Goal: Task Accomplishment & Management: Complete application form

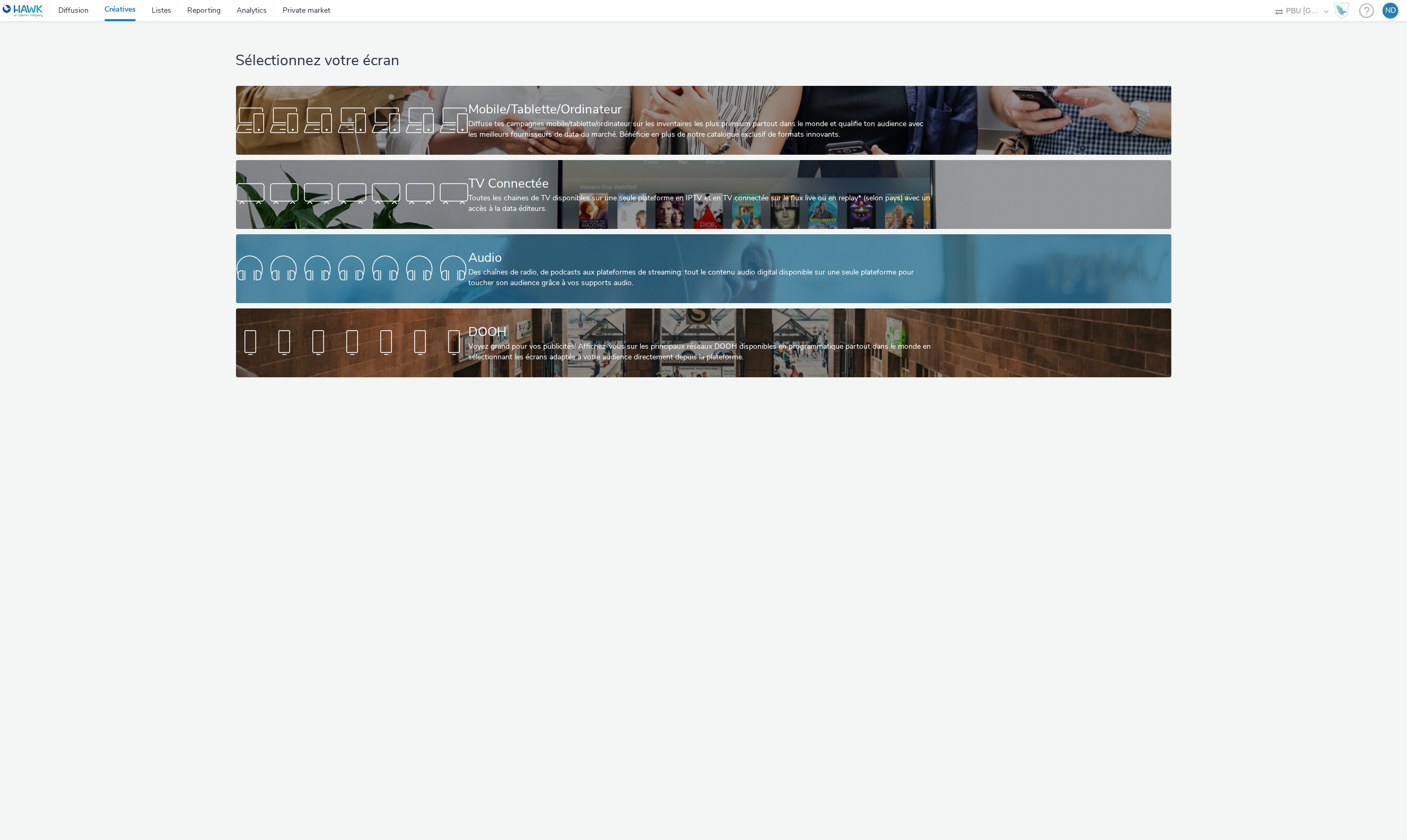
click at [582, 256] on div "Audio" at bounding box center [701, 258] width 466 height 18
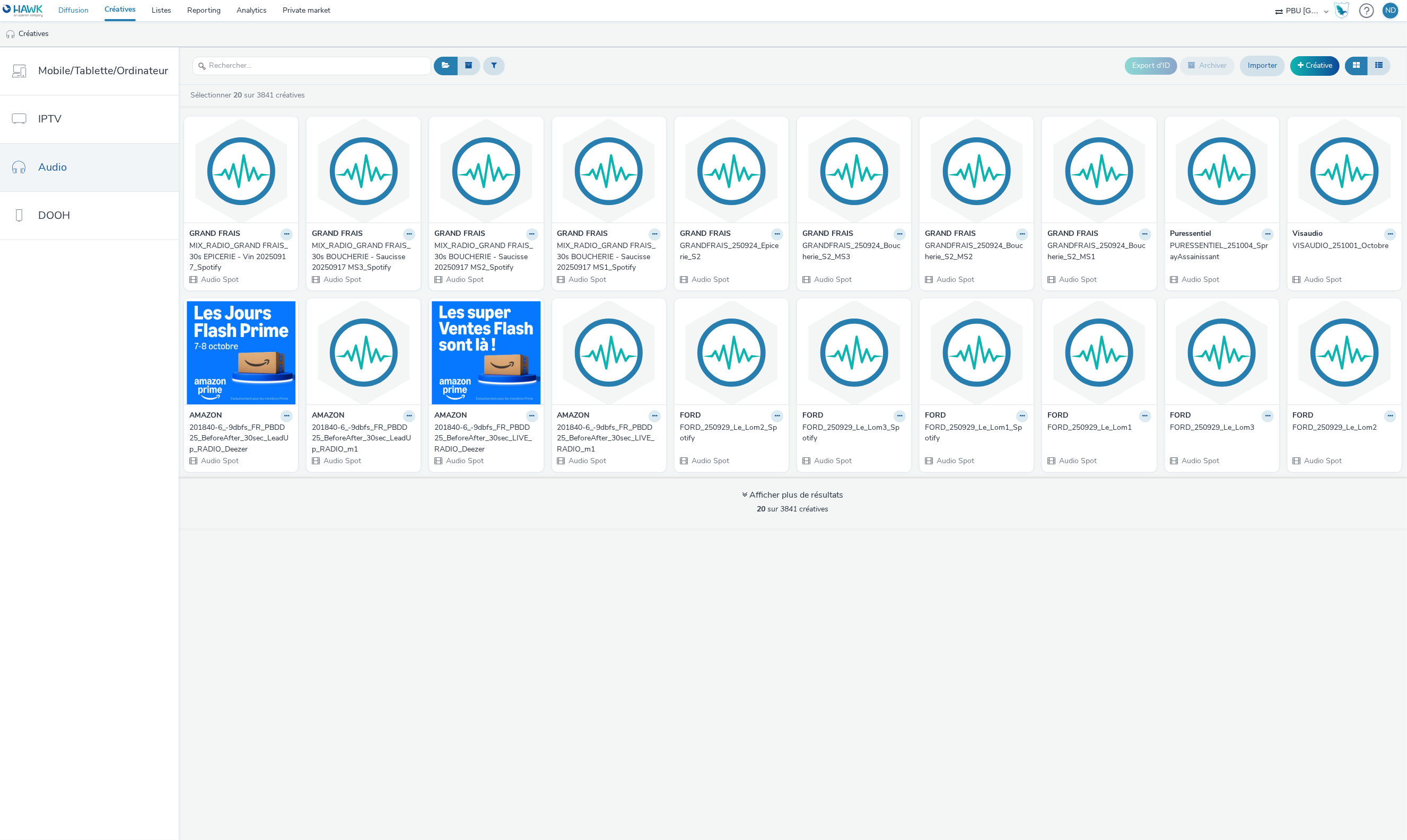
click at [86, 14] on link "Diffusion" at bounding box center [73, 10] width 46 height 21
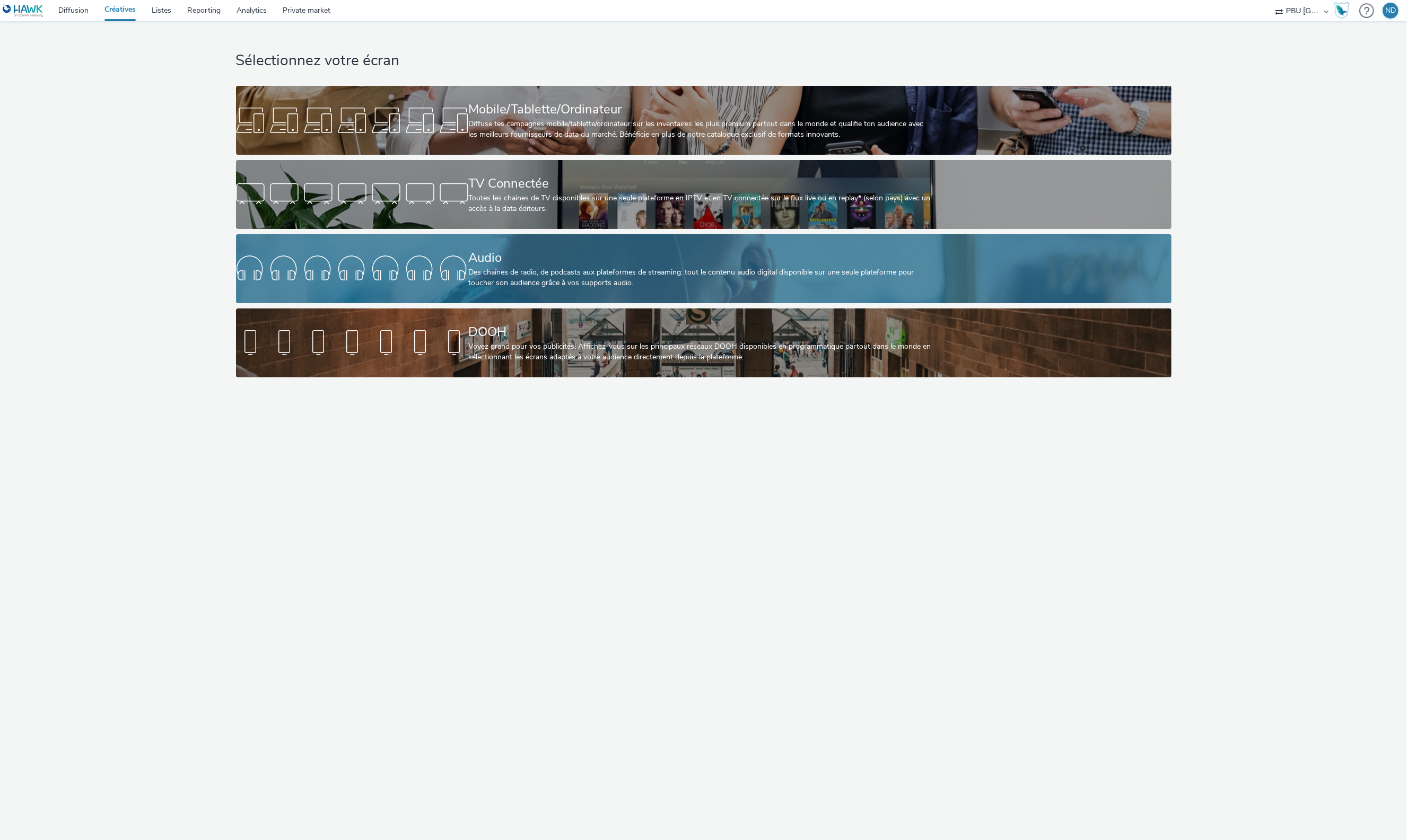
click at [501, 267] on div "Des chaînes de radio, de podcasts aux plateformes de streaming: tout le contenu…" at bounding box center [701, 277] width 466 height 22
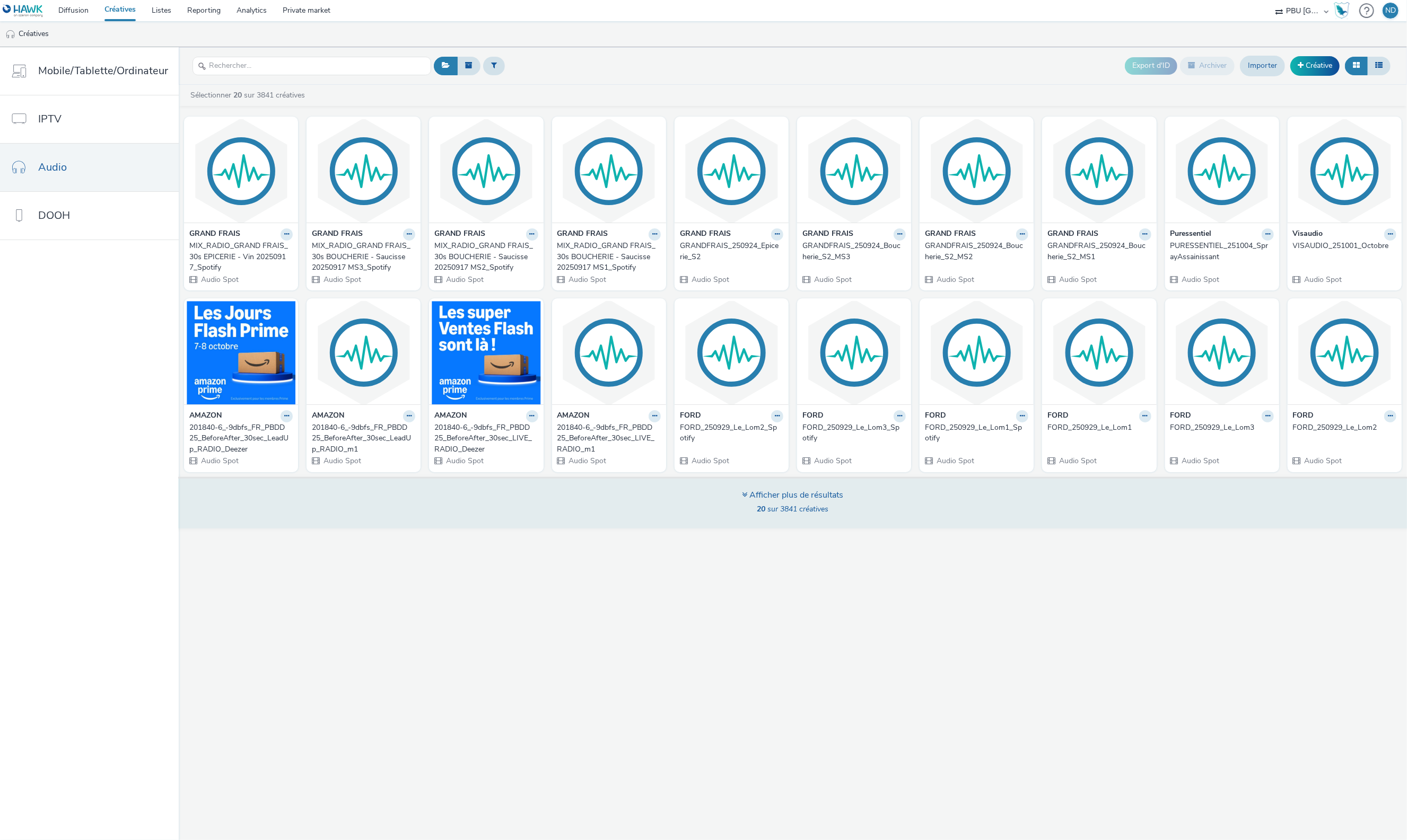
click at [786, 502] on div "Afficher plus de résultats 20 sur 3841 créatives" at bounding box center [793, 504] width 102 height 29
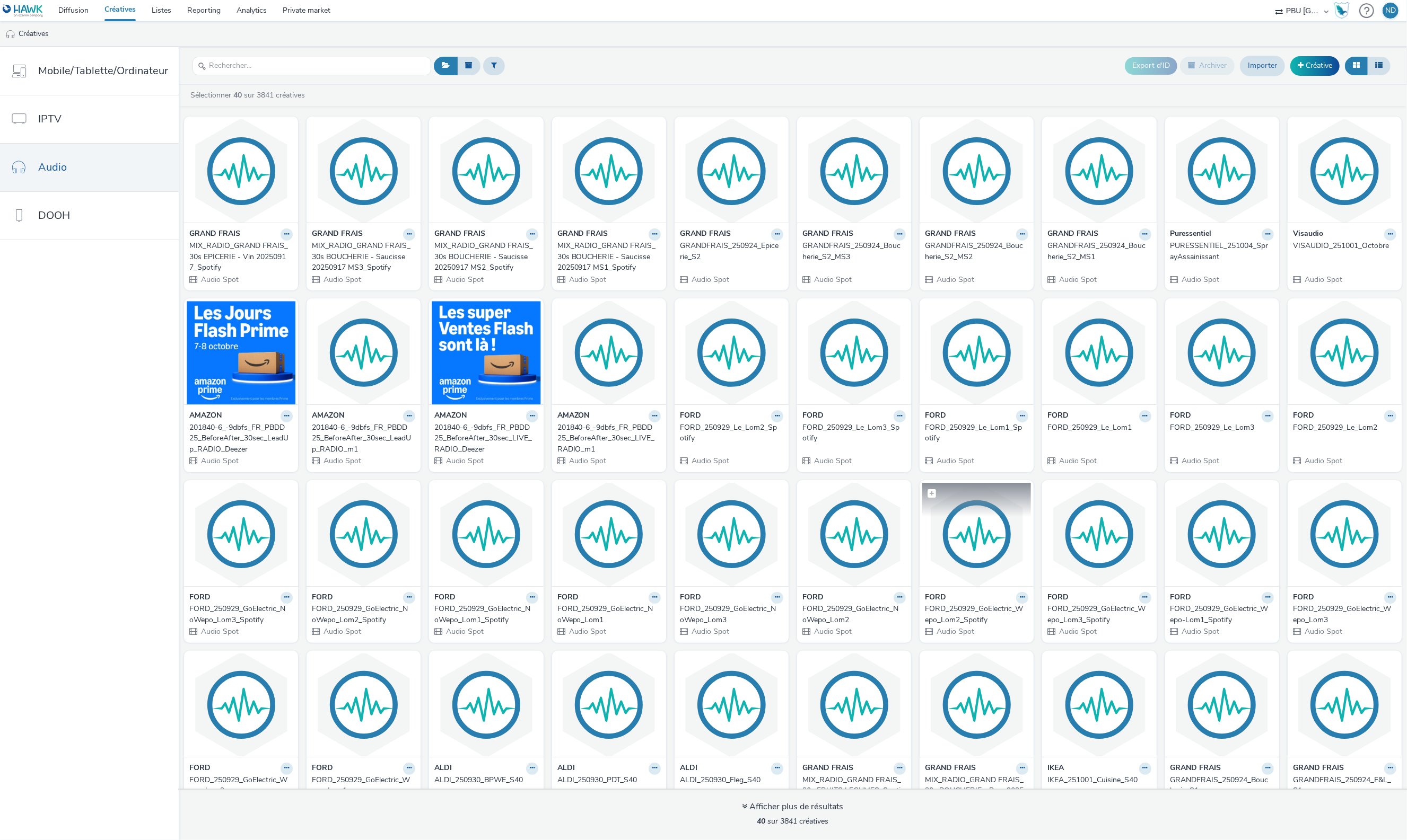
scroll to position [41, 0]
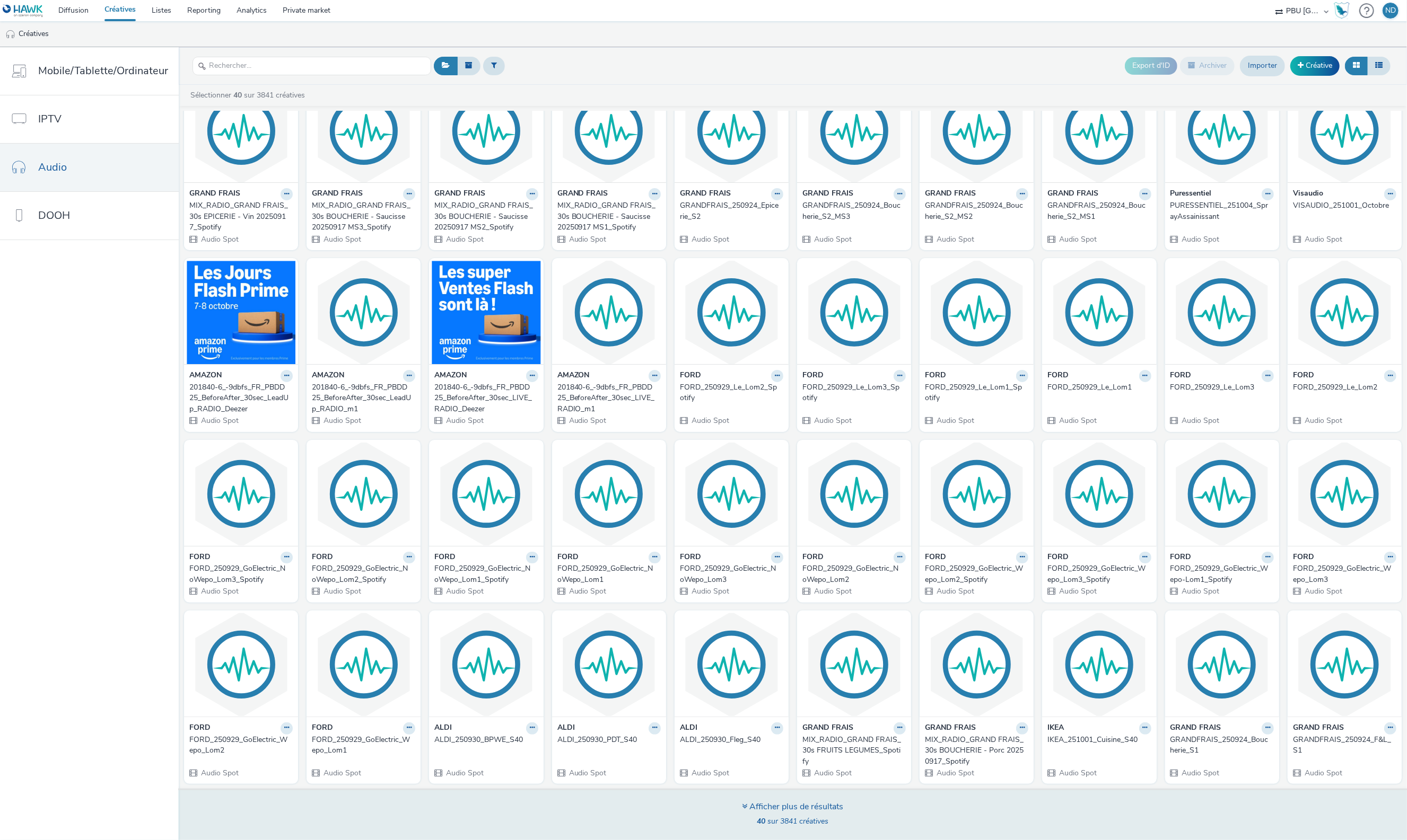
click at [785, 812] on div "Afficher plus de résultats" at bounding box center [793, 807] width 102 height 12
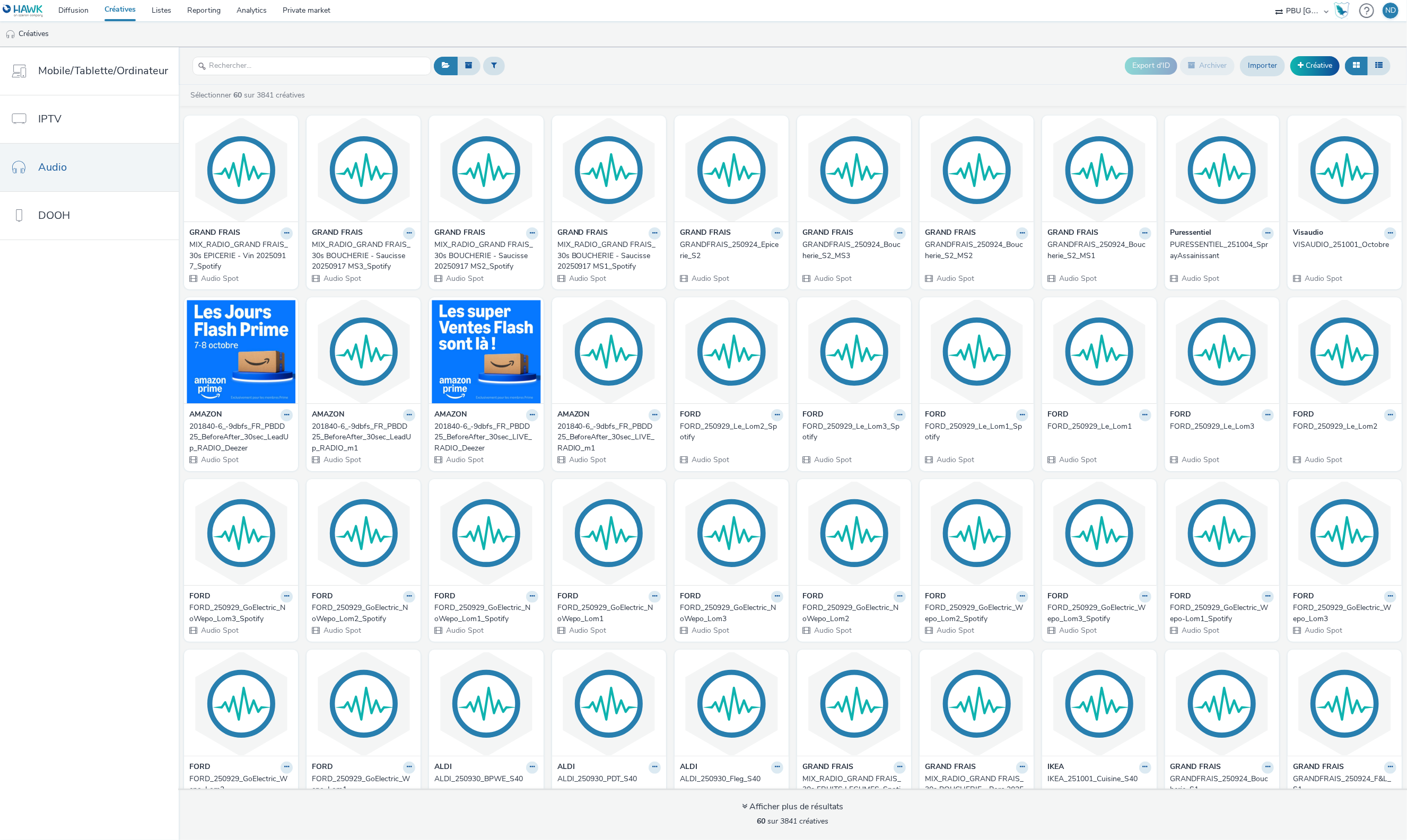
scroll to position [0, 0]
click at [886, 65] on div "Export d'ID Archiver Importer Créative" at bounding box center [912, 66] width 962 height 26
click at [1341, 242] on div "VISAUDIO_251001_Octobre" at bounding box center [1342, 245] width 99 height 10
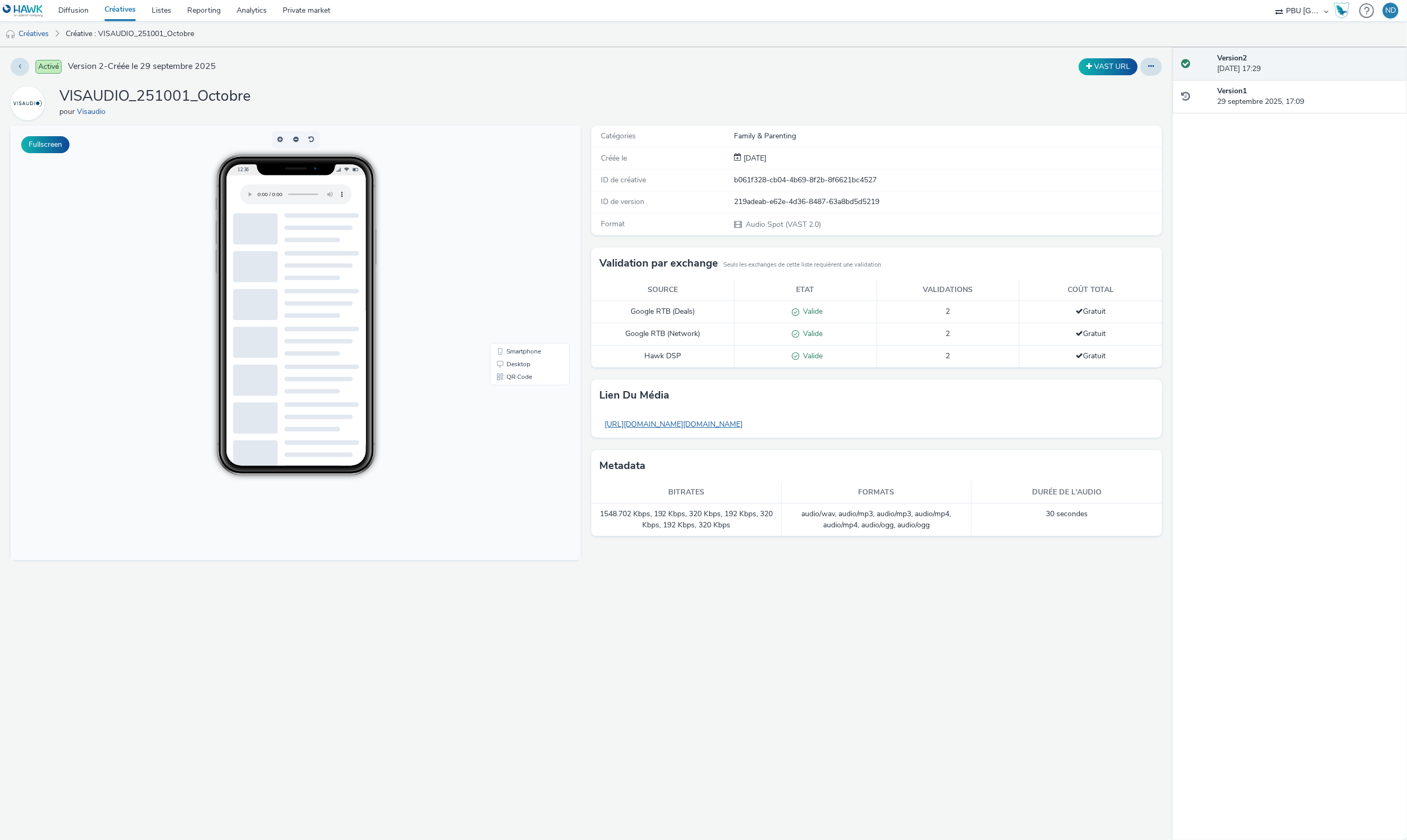
click at [747, 422] on link "https://tabmo-cdn.s3.eu-west-1.amazonaws.com/hawk.tabmo.io/organizations/f42c20…" at bounding box center [673, 424] width 148 height 21
click at [1146, 58] on button at bounding box center [1150, 66] width 22 height 18
click at [1136, 86] on link "Modifier" at bounding box center [1122, 88] width 79 height 21
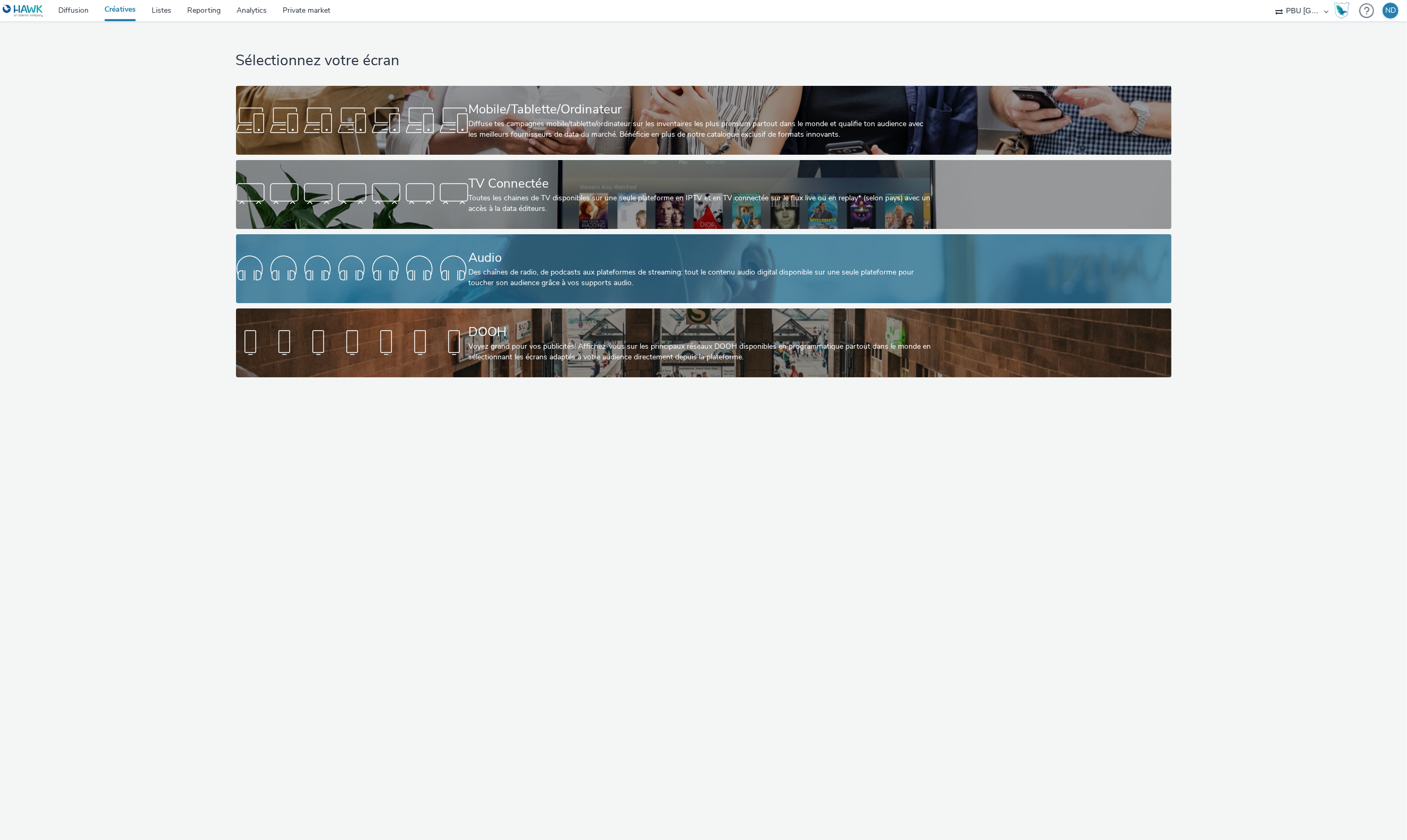
click at [503, 252] on div "Audio" at bounding box center [701, 258] width 466 height 18
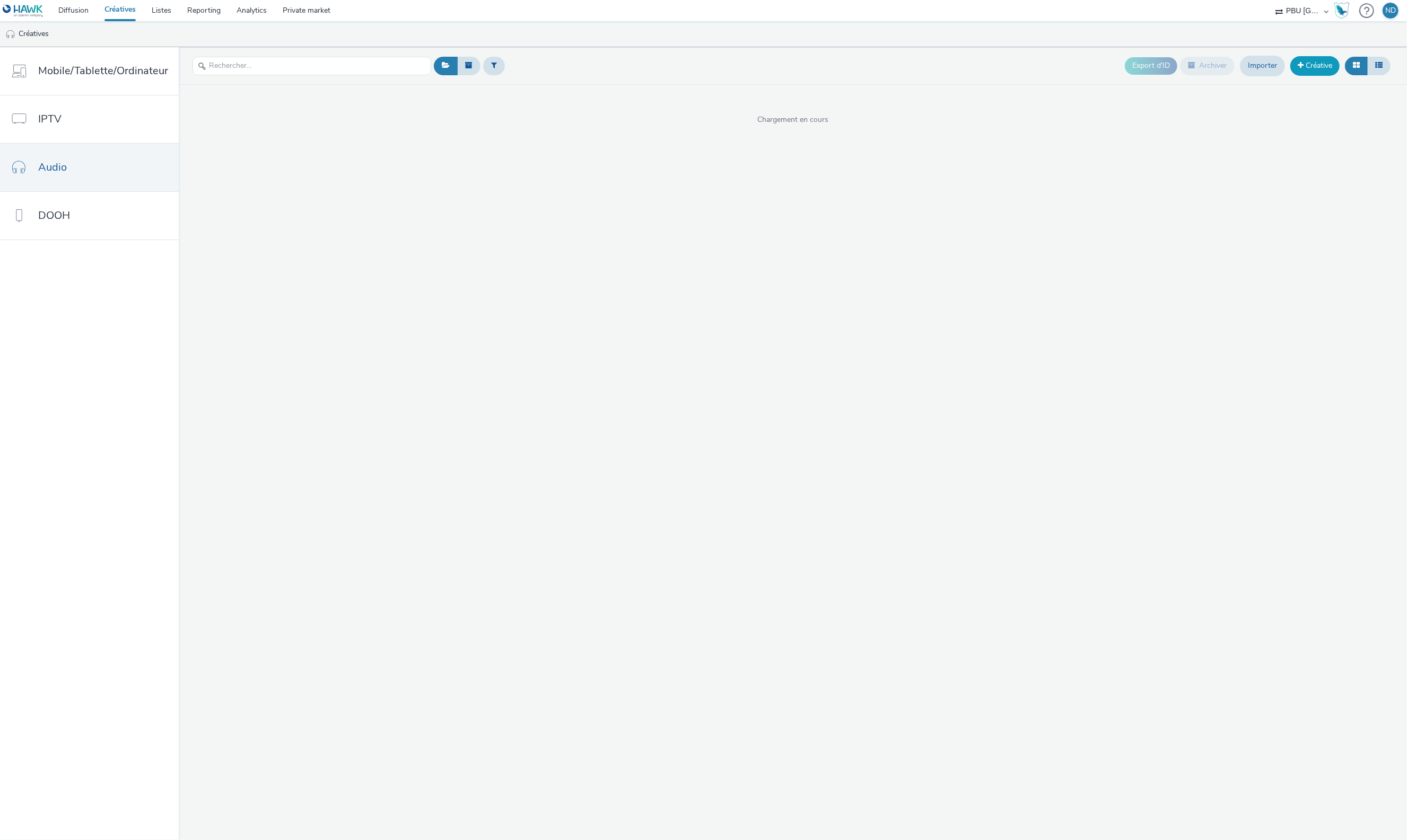
click at [1318, 64] on link "Créative" at bounding box center [1315, 65] width 49 height 19
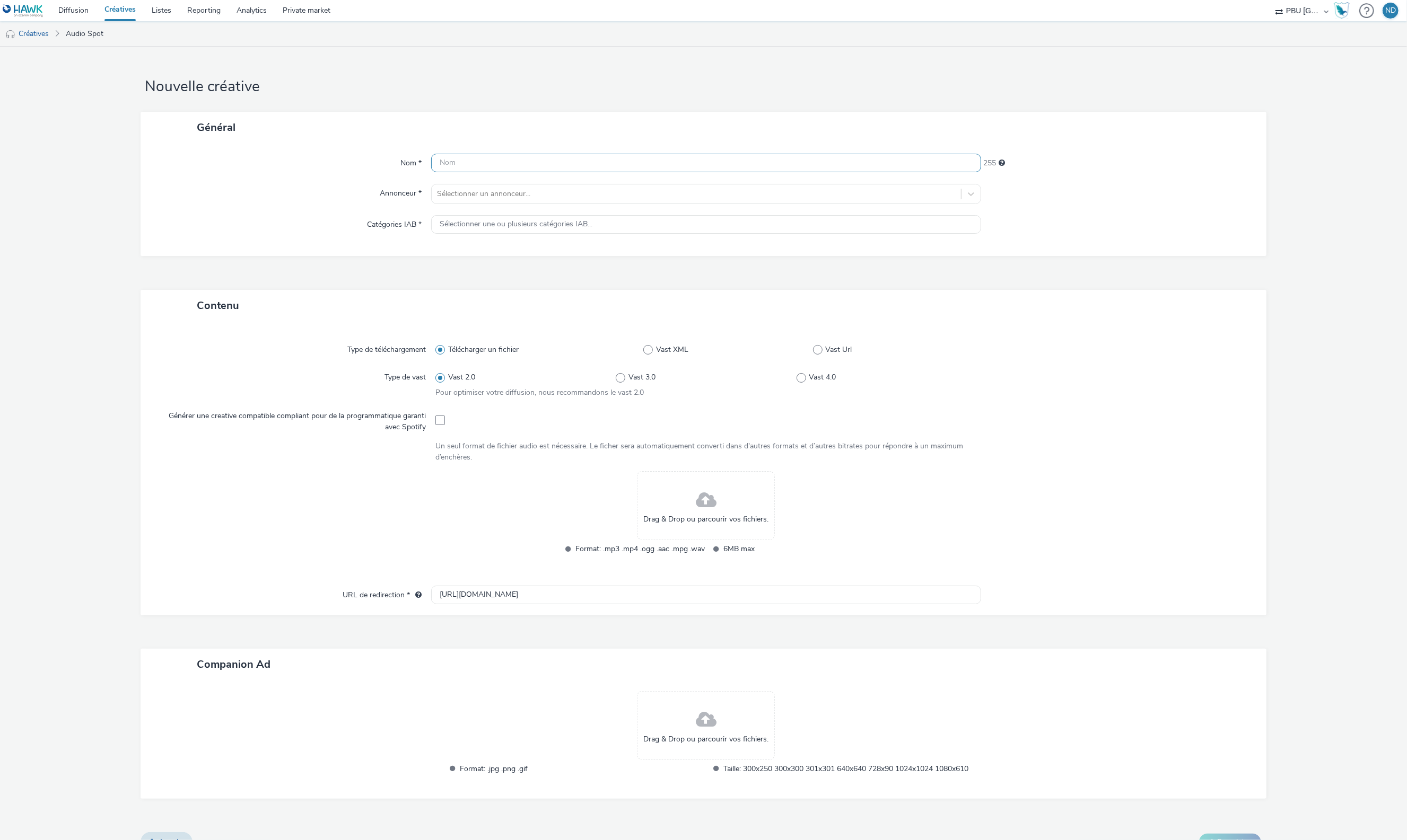
click at [485, 168] on input "text" at bounding box center [706, 163] width 549 height 18
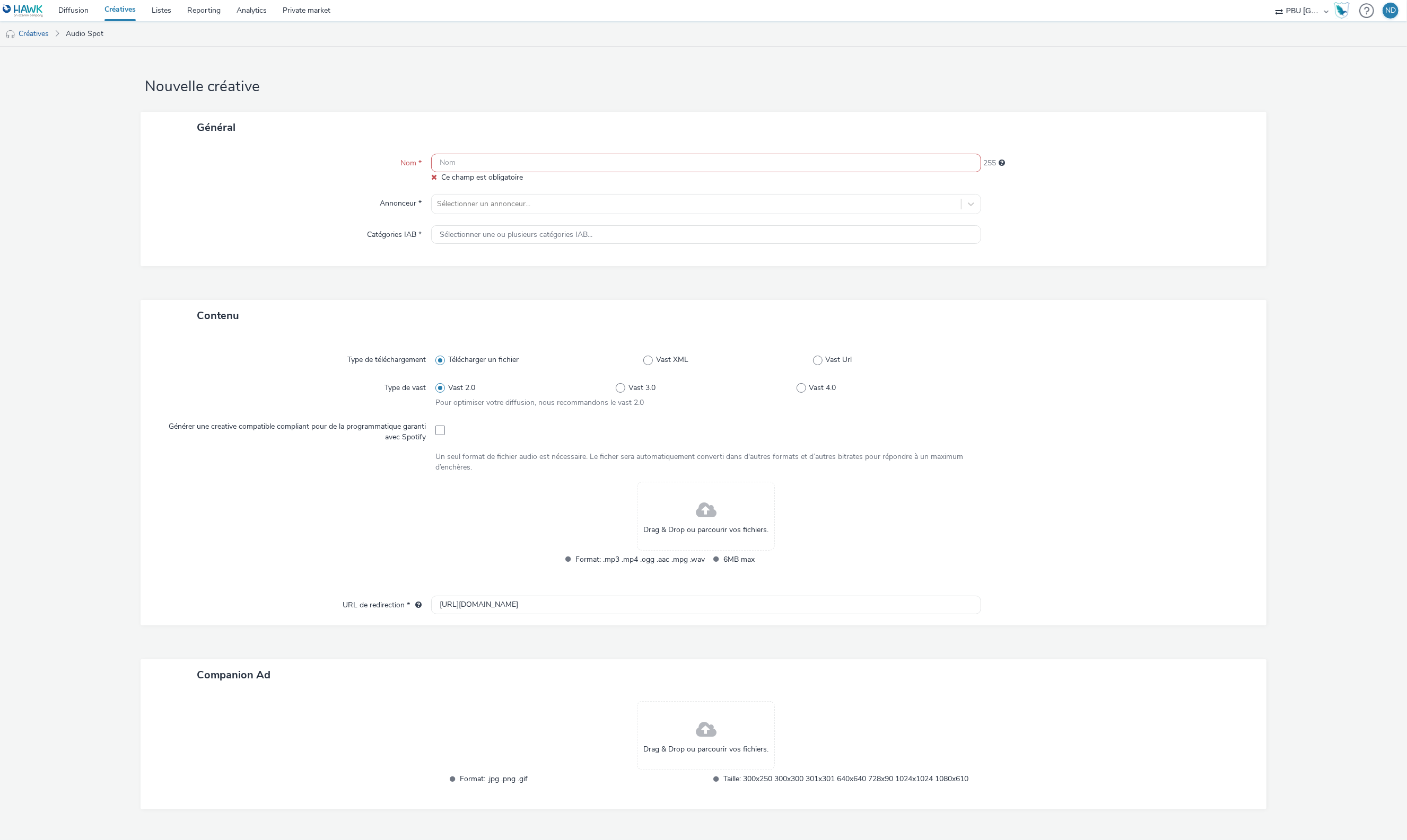
click at [488, 156] on input "text" at bounding box center [706, 163] width 549 height 18
paste input "VISAUDIO_251001_Générique"
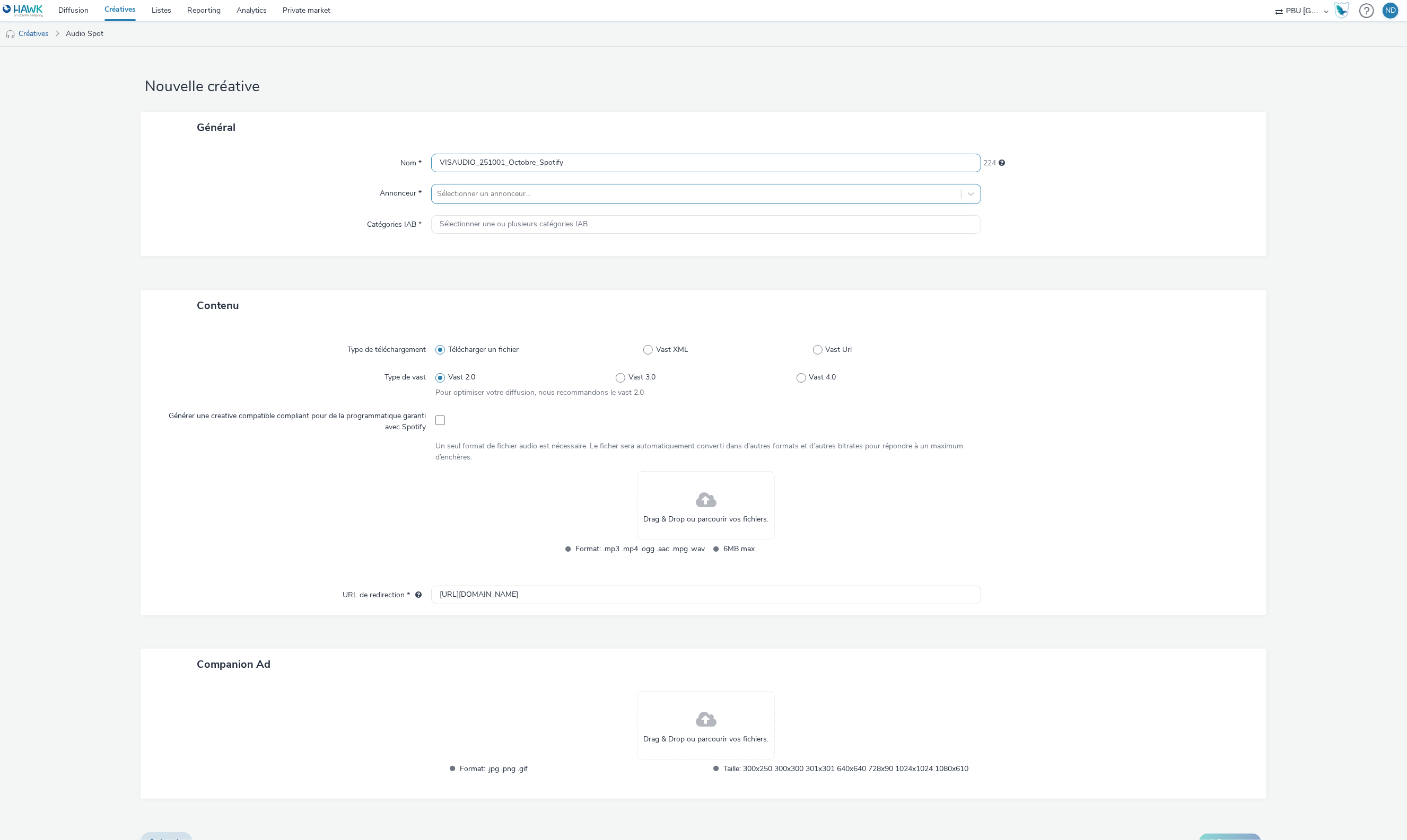
type input "VISAUDIO_251001_Octobre_Spotify"
click at [493, 193] on div at bounding box center [696, 194] width 518 height 13
type input "visaud"
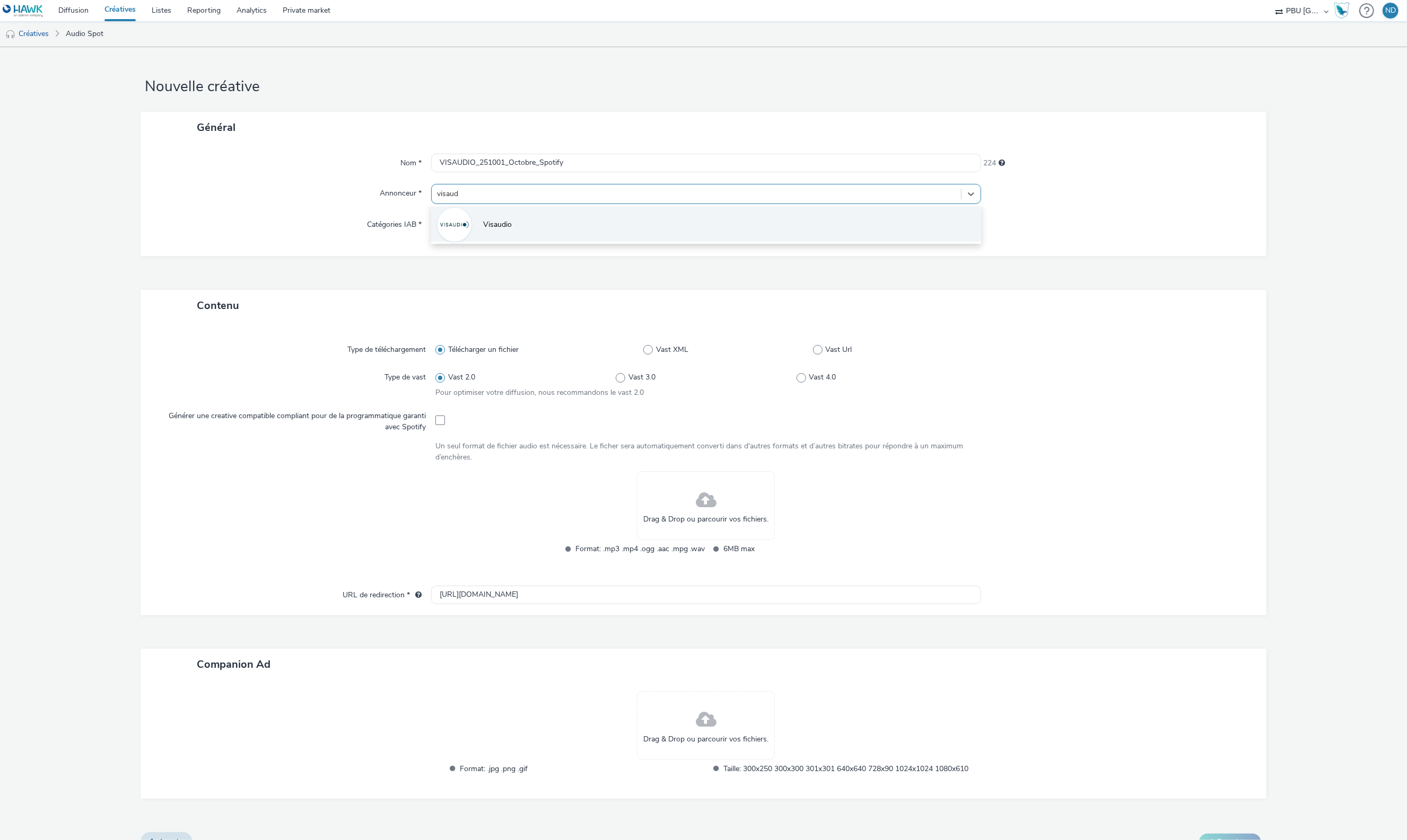
click at [501, 223] on span "Visaudio" at bounding box center [497, 224] width 29 height 10
type input "http://extranet.visaudio.fr"
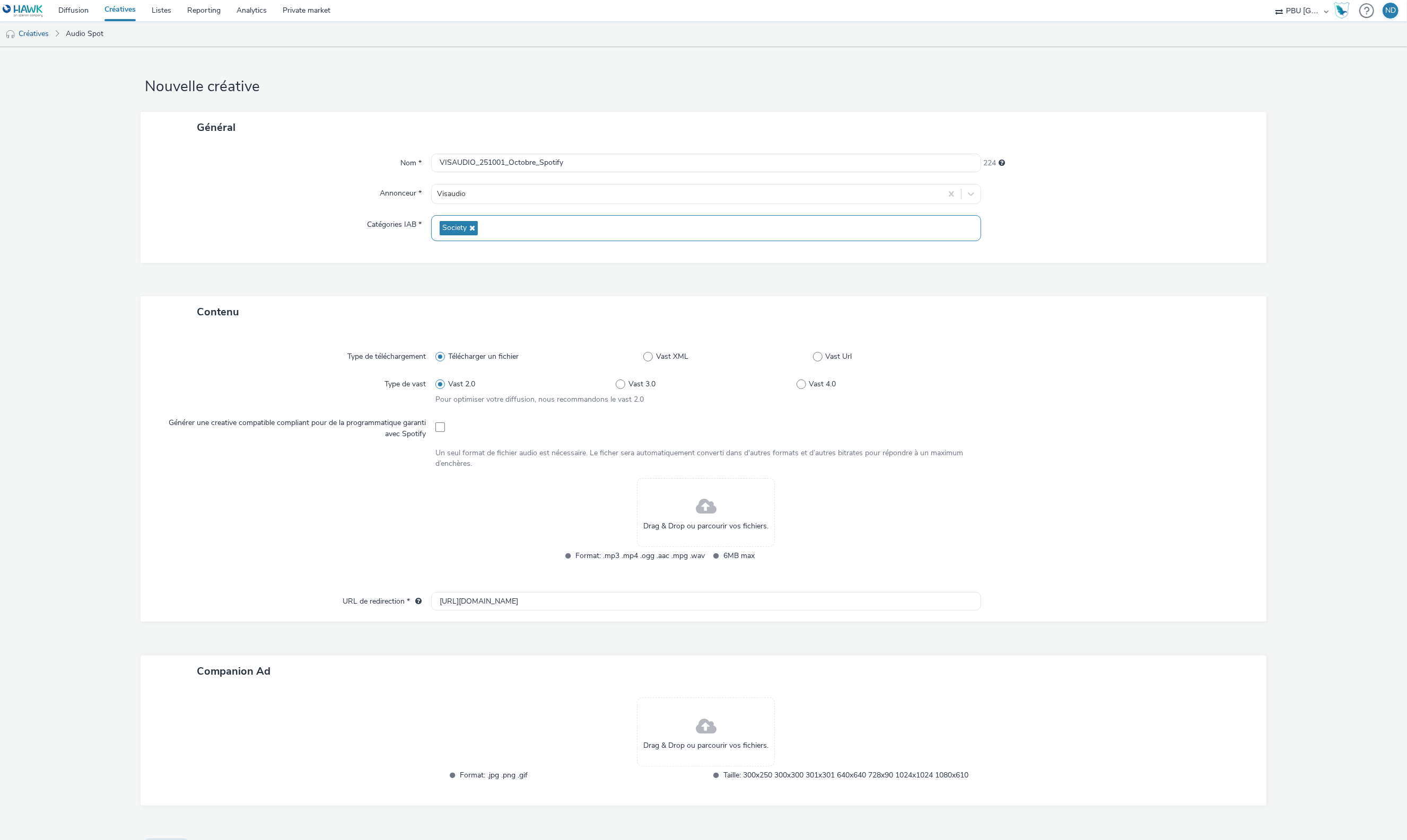
click at [963, 261] on div "Nom * VISAUDIO_251001_Octobre_Spotify 224 Annonceur * Visaudio Catégories IAB *…" at bounding box center [703, 203] width 1125 height 120
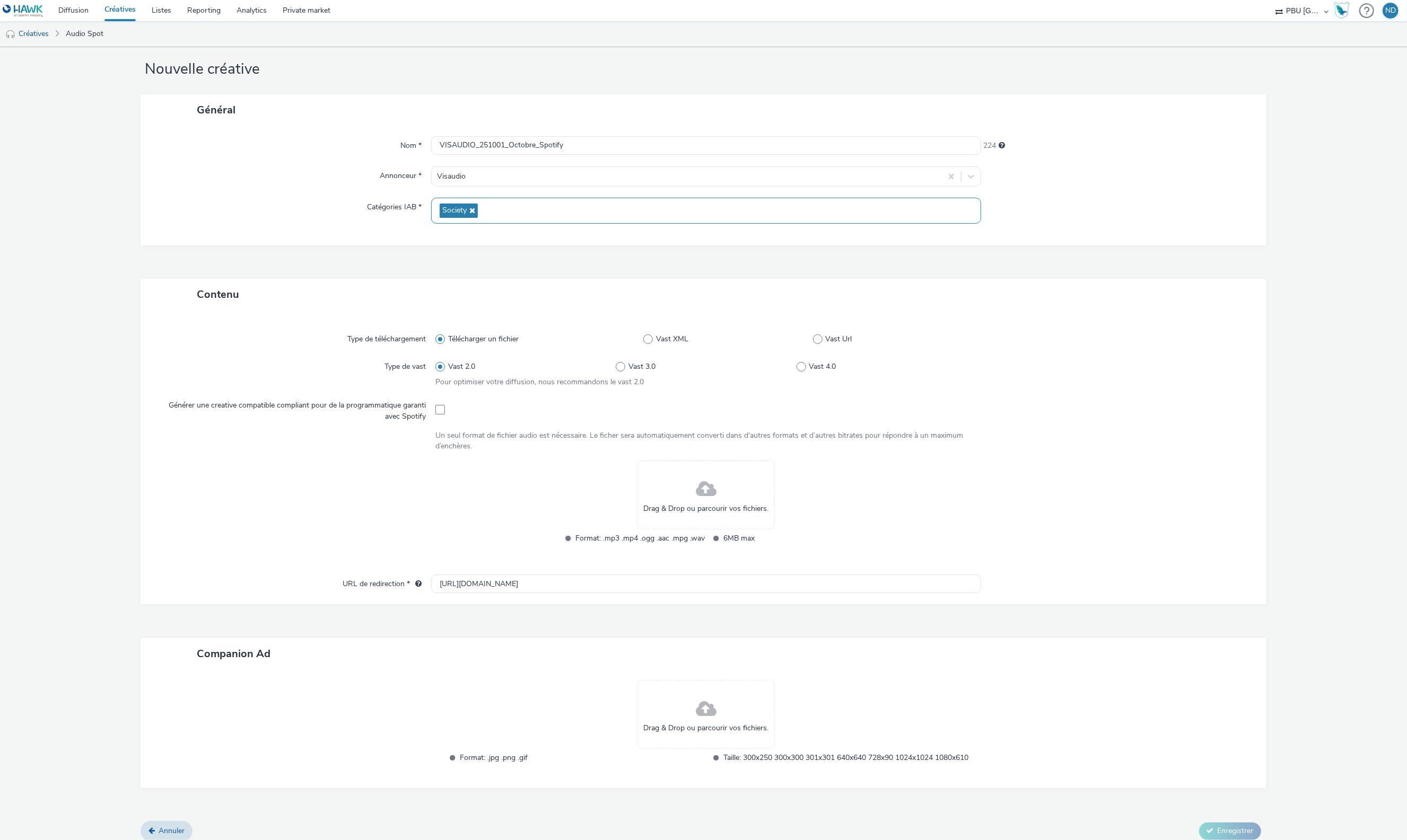
scroll to position [26, 0]
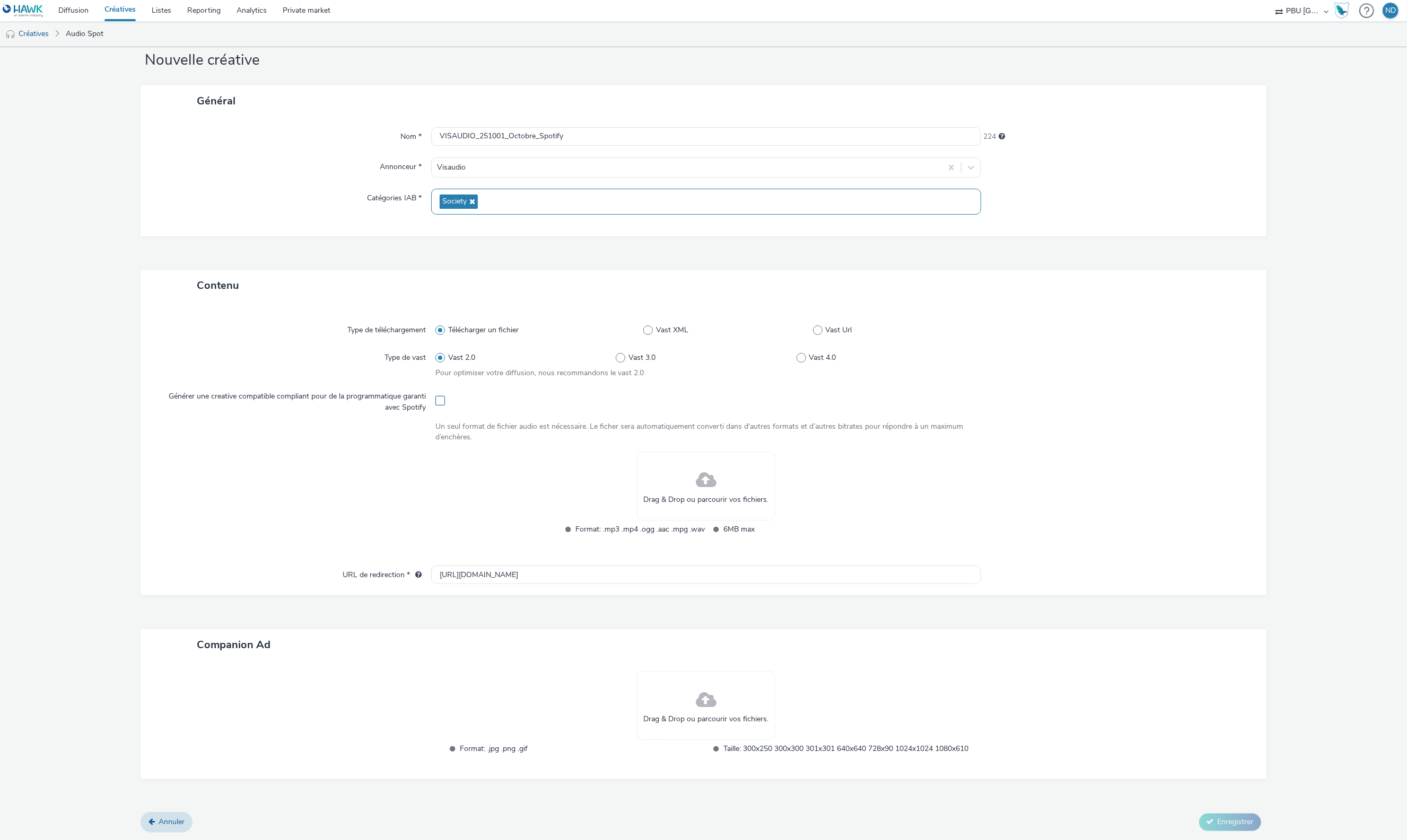
click at [441, 402] on span at bounding box center [440, 401] width 10 height 10
checkbox input "true"
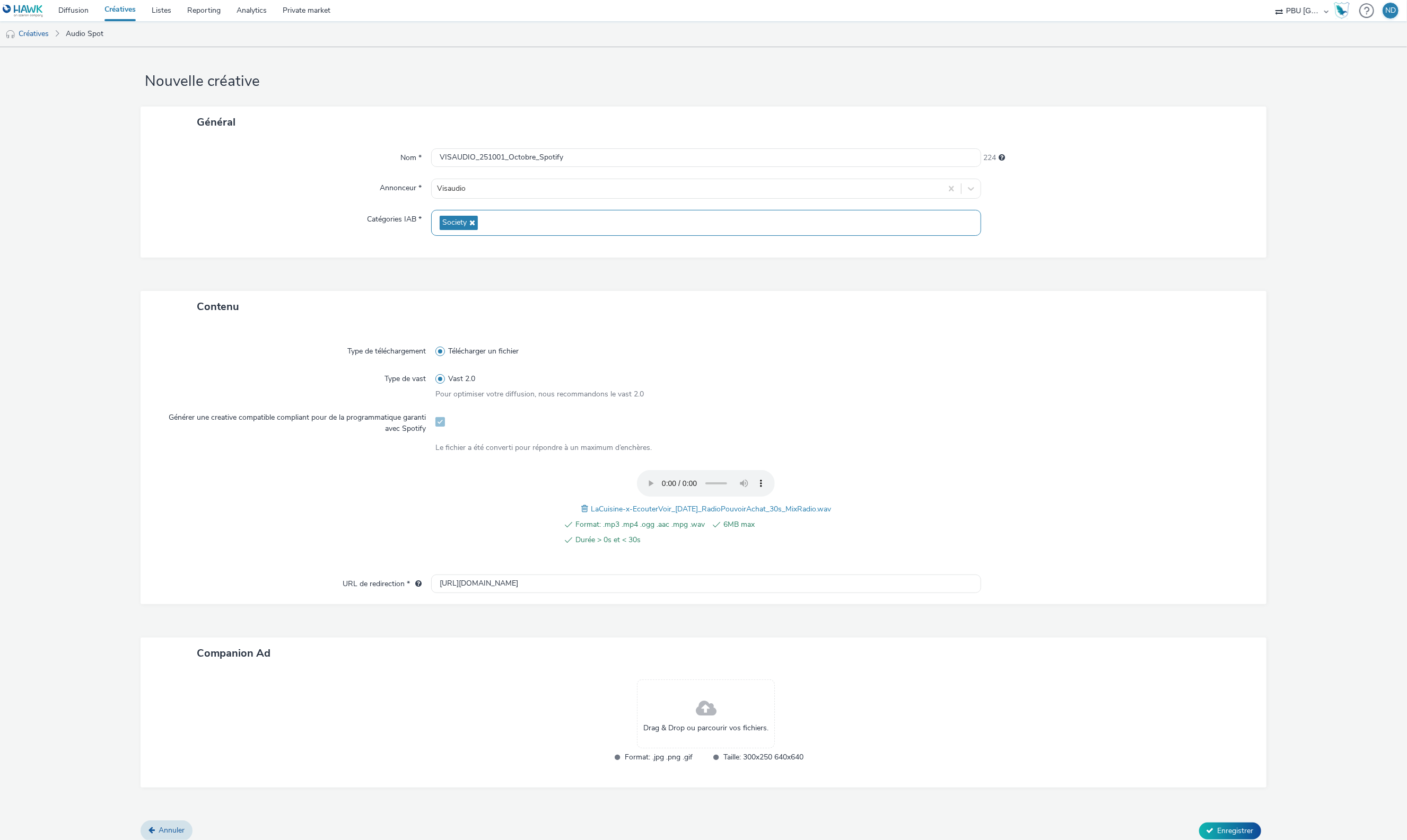
scroll to position [14, 0]
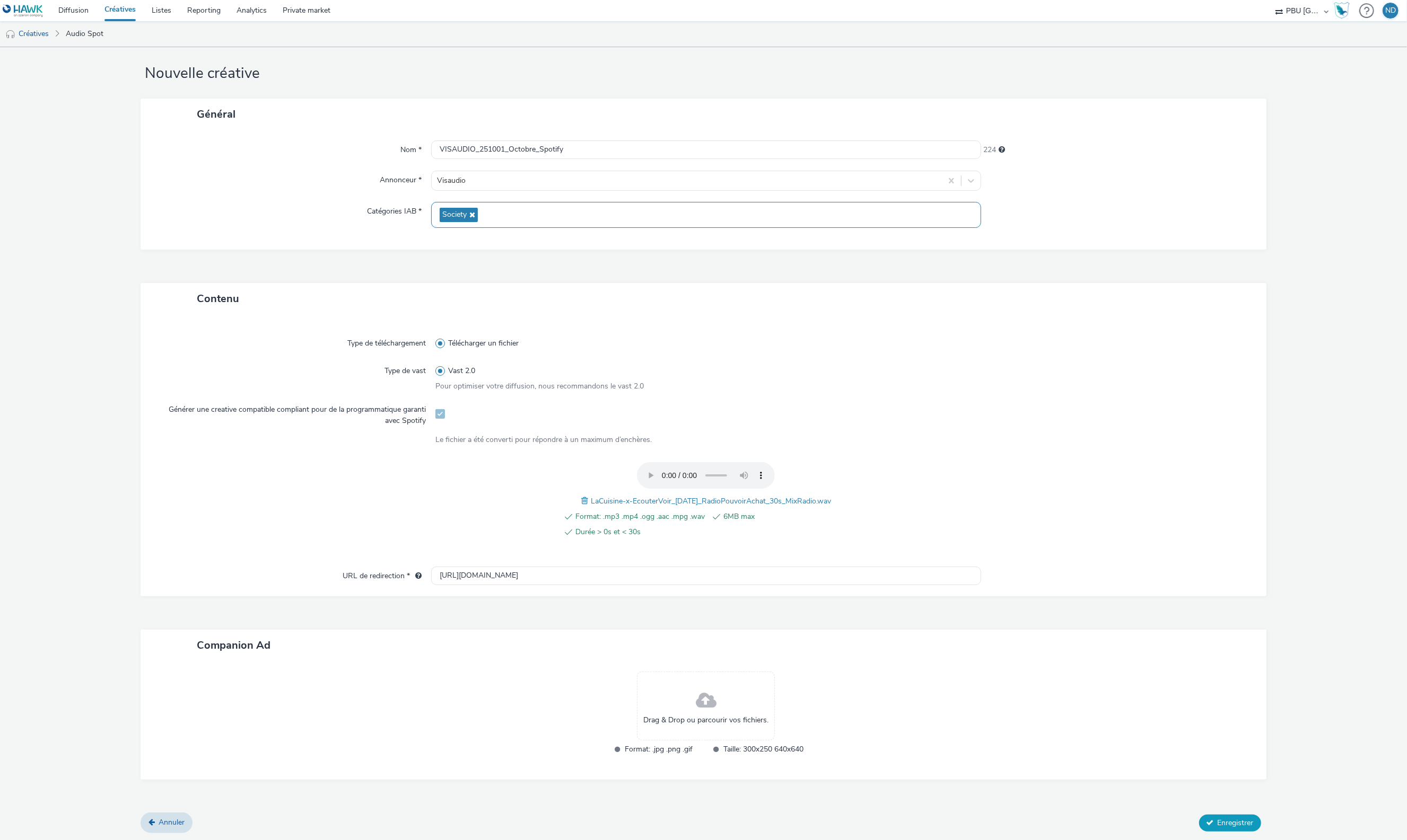
click at [1241, 821] on span "Enregistrer" at bounding box center [1235, 823] width 36 height 10
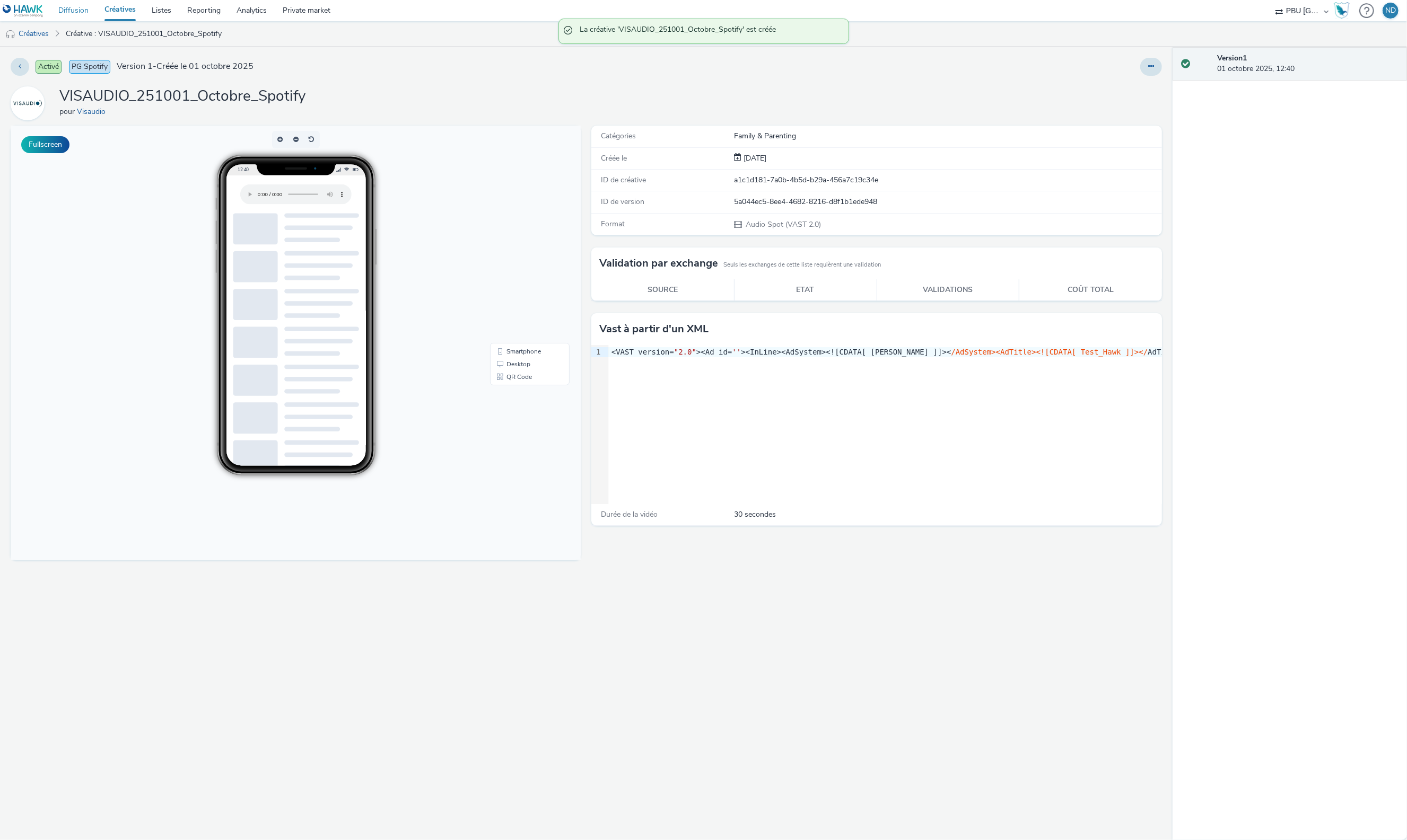
click at [75, 6] on link "Diffusion" at bounding box center [73, 10] width 46 height 21
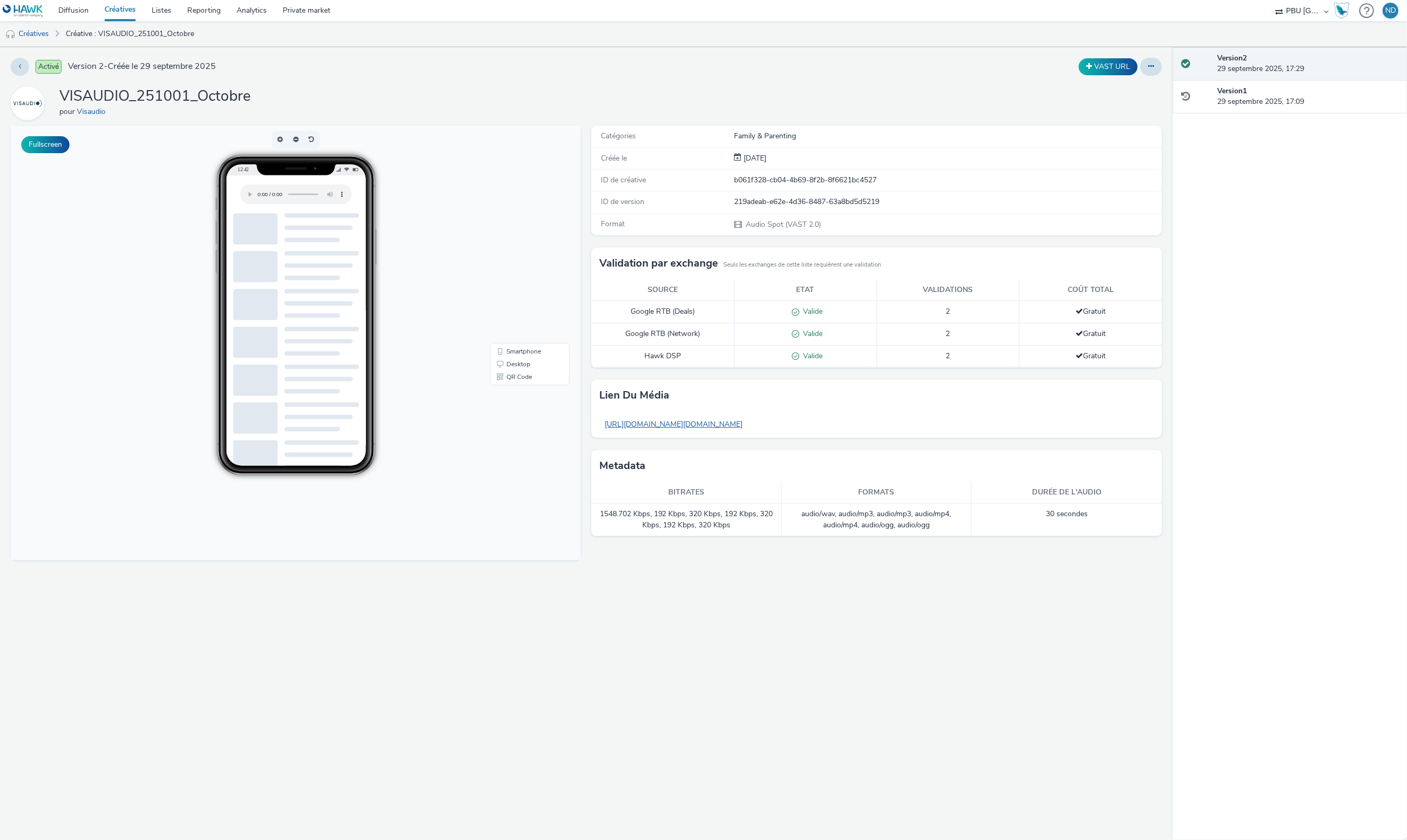
click at [747, 424] on link "https://tabmo-cdn.s3.eu-west-1.amazonaws.com/hawk.tabmo.io/organizations/f42c20…" at bounding box center [673, 424] width 148 height 21
click at [49, 36] on link "Créatives" at bounding box center [27, 33] width 54 height 25
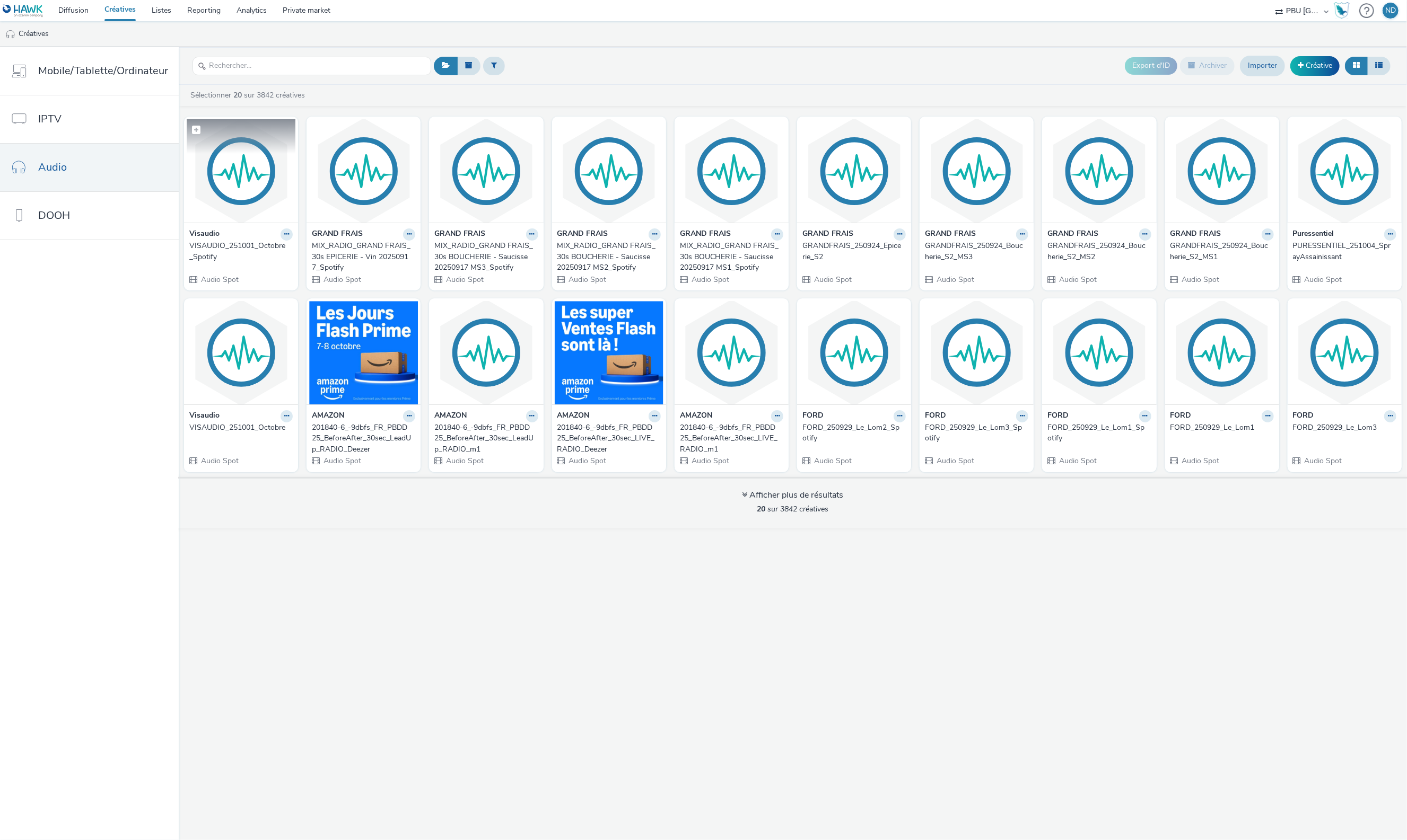
click at [240, 186] on img at bounding box center [241, 171] width 109 height 103
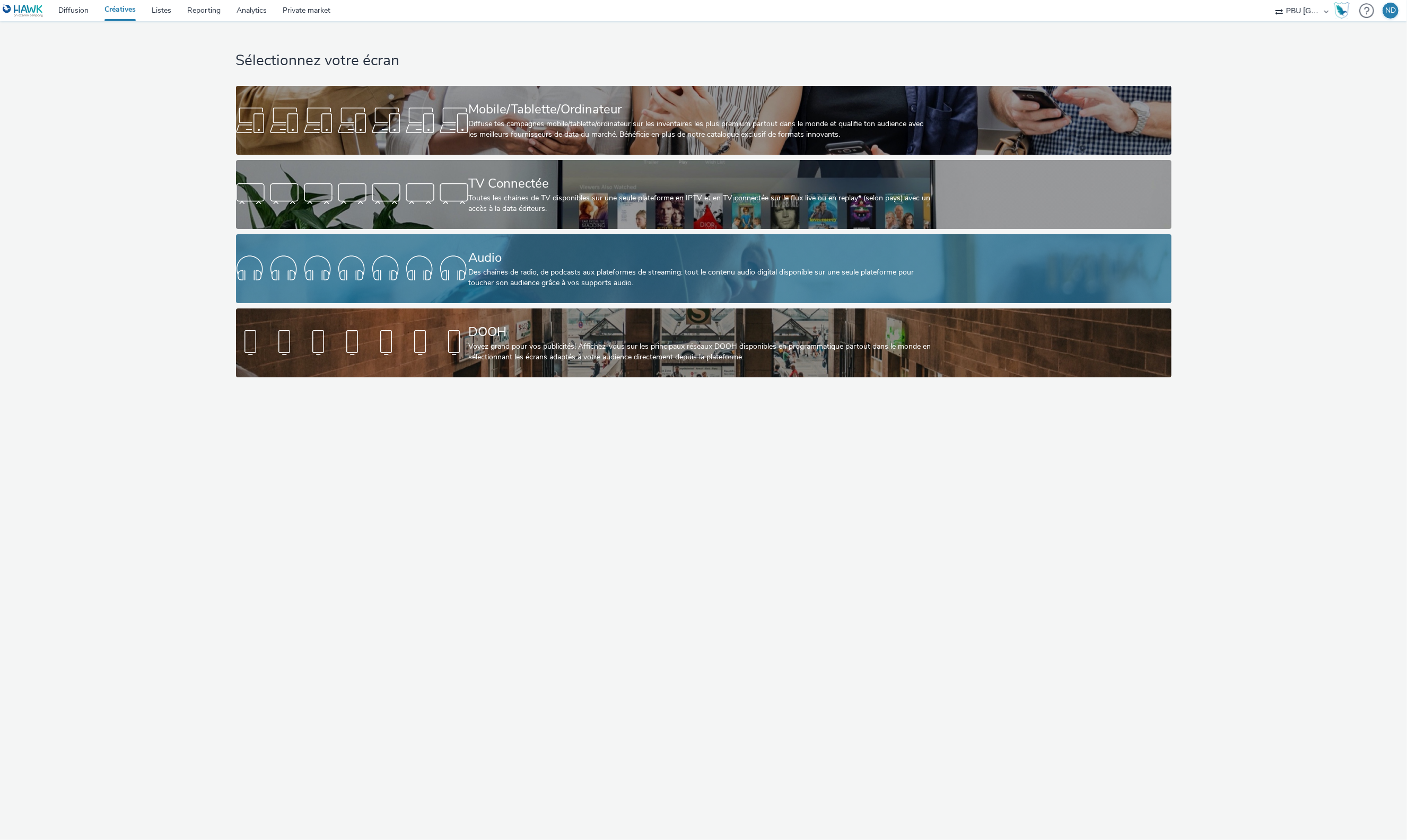
click at [594, 287] on div "Des chaînes de radio, de podcasts aux plateformes de streaming: tout le contenu…" at bounding box center [701, 277] width 466 height 22
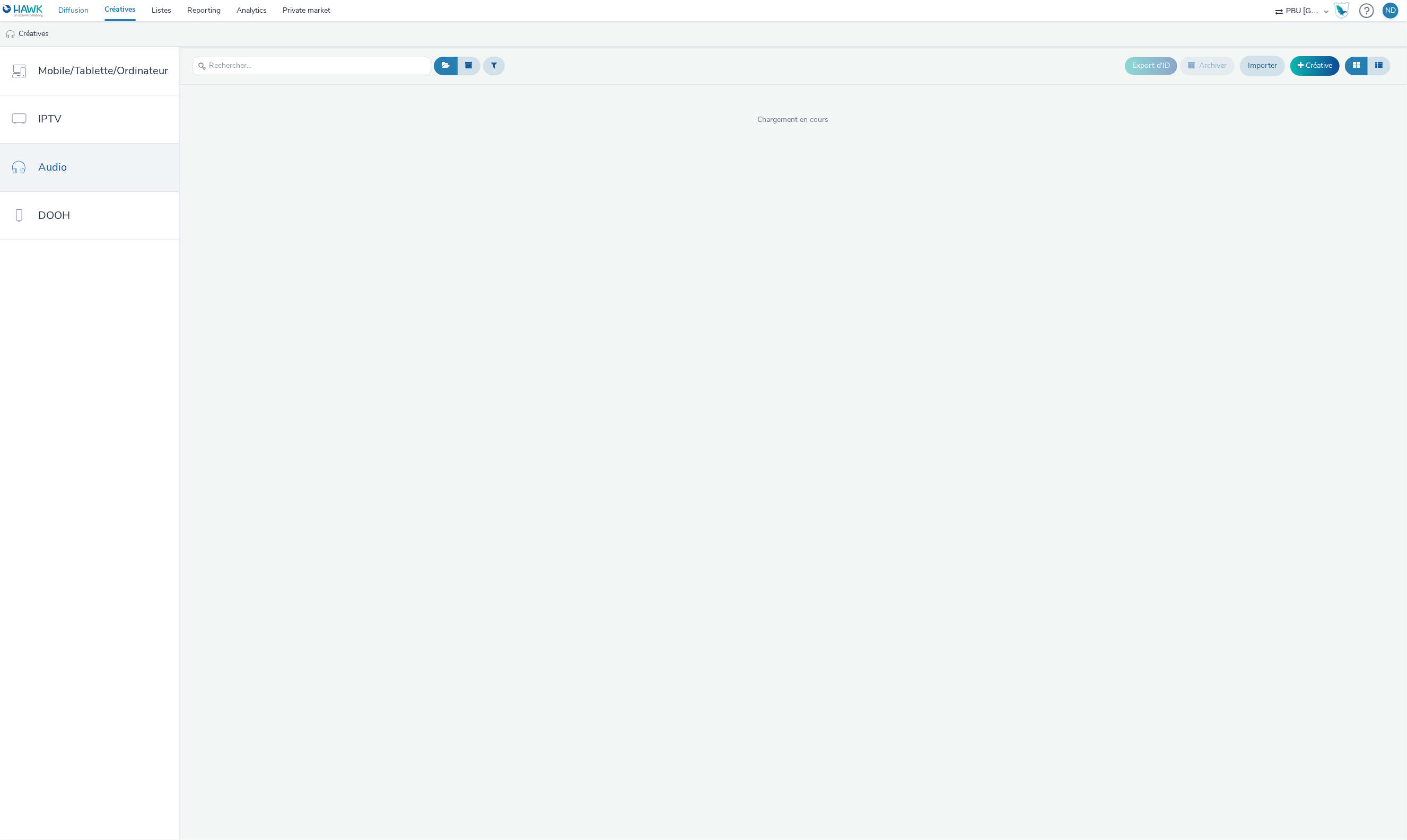
click at [66, 10] on link "Diffusion" at bounding box center [73, 10] width 46 height 21
